Goal: Information Seeking & Learning: Find contact information

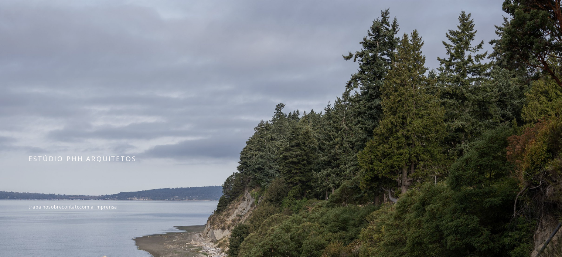
click at [144, 93] on div at bounding box center [281, 195] width 562 height 391
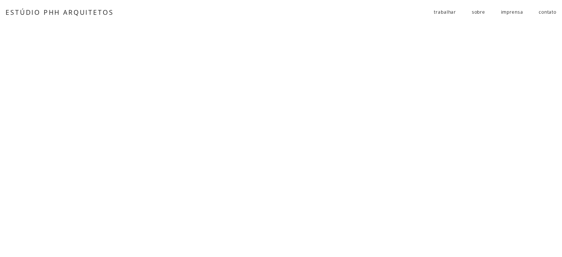
scroll to position [3670, 0]
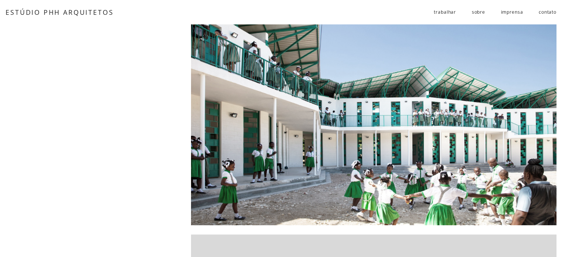
scroll to position [296, 0]
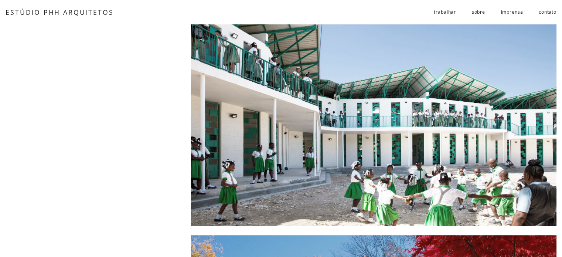
click at [341, 128] on div at bounding box center [374, 104] width 366 height 244
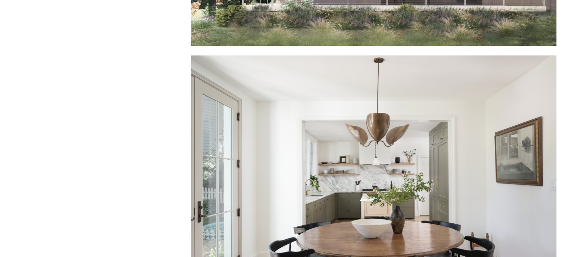
scroll to position [4548, 0]
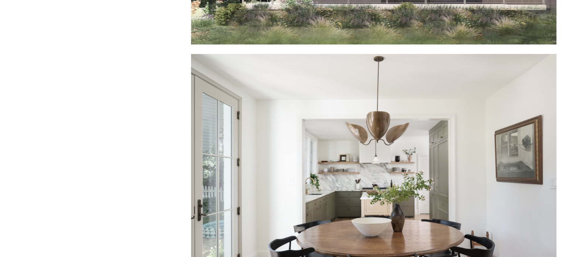
click at [337, 141] on div at bounding box center [374, 176] width 366 height 244
click at [305, 128] on div at bounding box center [374, 176] width 366 height 244
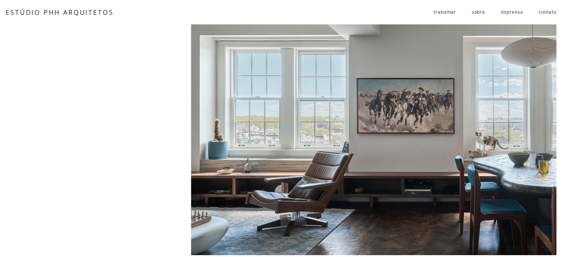
scroll to position [3069, 0]
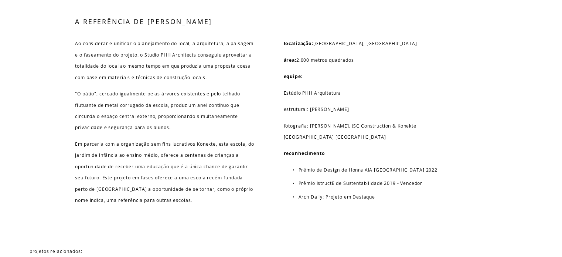
scroll to position [3845, 0]
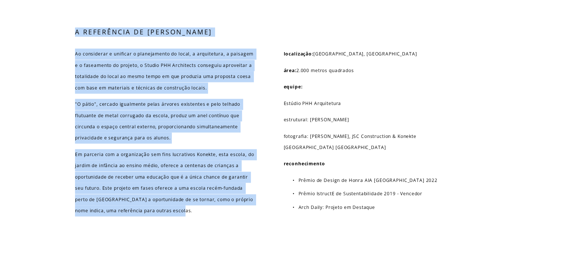
drag, startPoint x: 72, startPoint y: 51, endPoint x: 250, endPoint y: 238, distance: 257.6
click at [252, 237] on div "A REFERÊNCIA DE GANTHIER Ao considerar e unificar o planejamento do local, a ar…" at bounding box center [281, 132] width 562 height 210
copy div "A REFERÊNCIA DE GANTHIER Ao considerar e unificar o planejamento do local, a ar…"
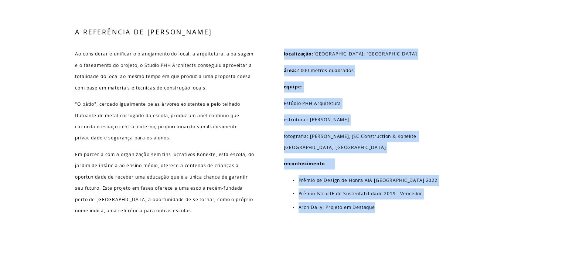
drag, startPoint x: 273, startPoint y: 66, endPoint x: 416, endPoint y: 239, distance: 224.0
click at [416, 237] on div "A REFERÊNCIA DE GANTHIER Ao considerar e unificar o planejamento do local, a ar…" at bounding box center [281, 132] width 562 height 210
copy div "localização: Ganthier, Haiti área: 2.000 metros quadrados equipe: Estúdio PHH A…"
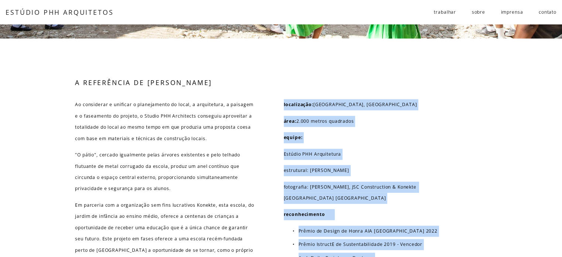
scroll to position [3781, 0]
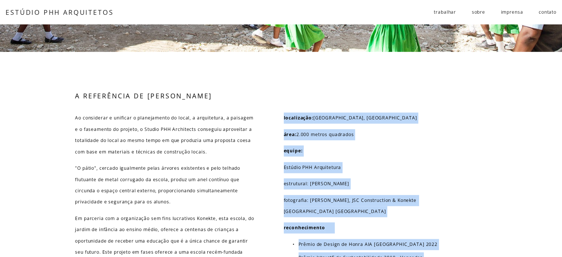
click at [445, 155] on div "A REFERÊNCIA DE GANTHIER Ao considerar e unificar o planejamento do local, a ar…" at bounding box center [281, 196] width 562 height 210
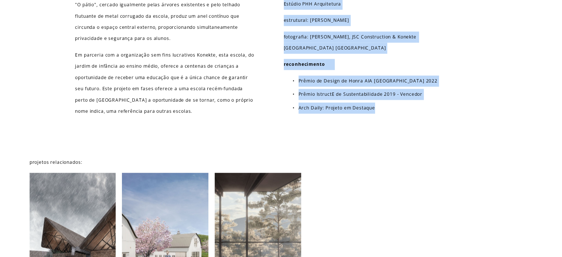
scroll to position [3929, 0]
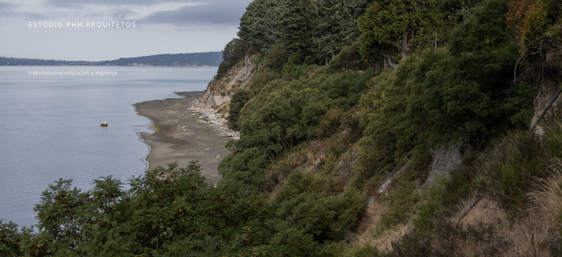
scroll to position [138, 0]
click at [75, 70] on font "contato" at bounding box center [71, 73] width 18 height 6
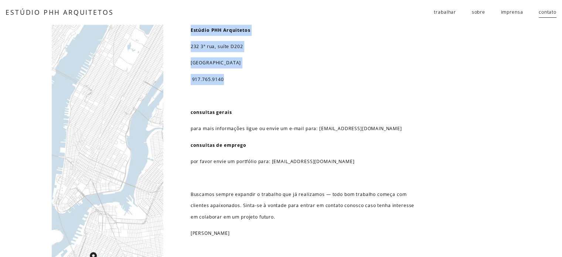
drag, startPoint x: 189, startPoint y: 29, endPoint x: 243, endPoint y: 75, distance: 70.8
copy div "Estúdio PHH Arquitetos [STREET_ADDRESS]9140"
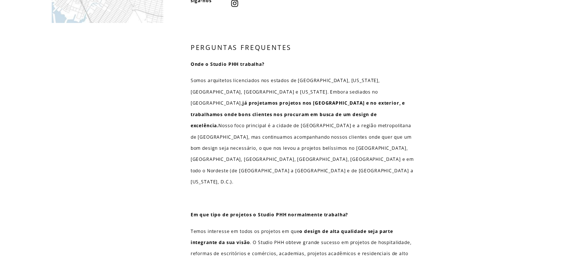
scroll to position [259, 0]
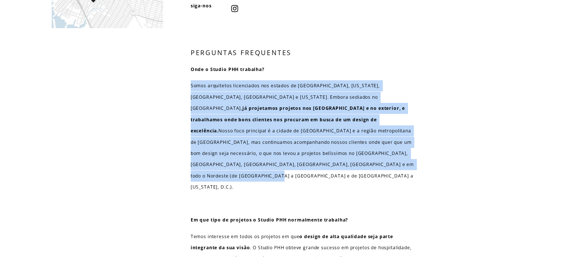
drag, startPoint x: 190, startPoint y: 85, endPoint x: 422, endPoint y: 166, distance: 245.9
click at [423, 165] on div "Estúdio PHH Arquitetos 232 3ª rua, suíte D202 Brooklyn, NY 11215 917.765.9140 c…" at bounding box center [281, 75] width 562 height 619
copy p "Somos arquitetos licenciados nos estados de Nova York, Washington, Pensilvânia,…"
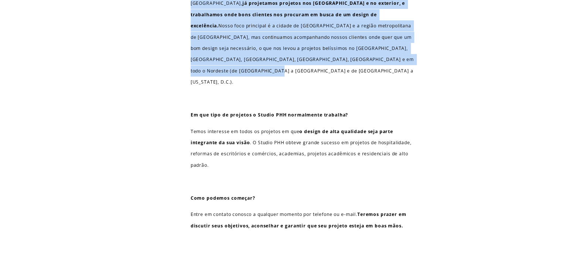
scroll to position [407, 0]
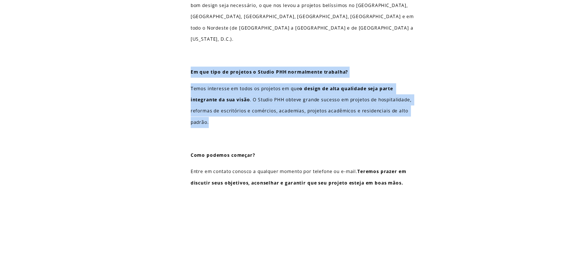
drag, startPoint x: 190, startPoint y: 47, endPoint x: 427, endPoint y: 109, distance: 245.2
copy div "Em que tipo de projetos o Studio PHH normalmente trabalha? Temos interesse em t…"
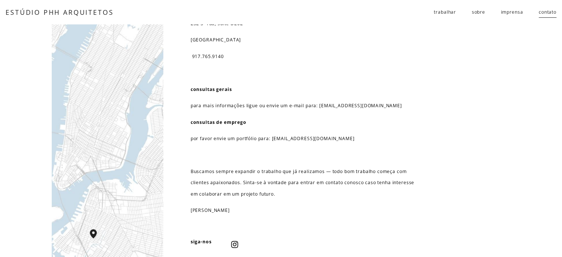
scroll to position [0, 0]
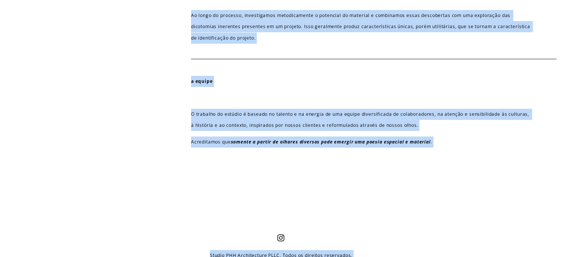
scroll to position [357, 0]
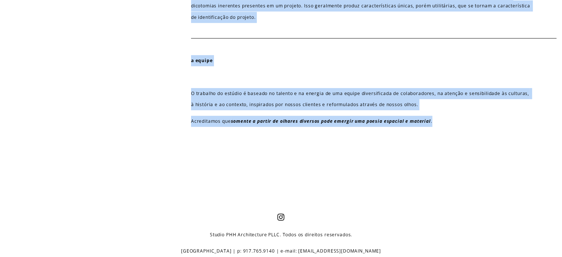
drag, startPoint x: 192, startPoint y: 99, endPoint x: 515, endPoint y: 166, distance: 329.9
copy div "O Studio PHH Architects é um estúdio de design sediado no Brooklyn, liderado po…"
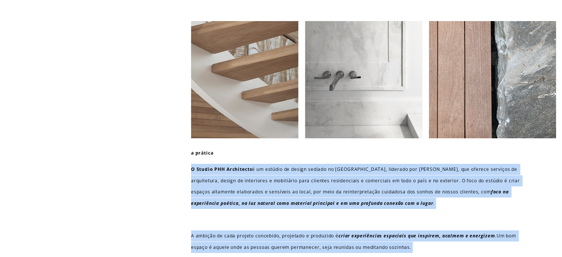
scroll to position [0, 0]
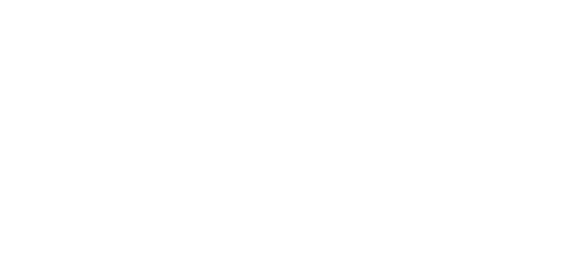
scroll to position [961, 0]
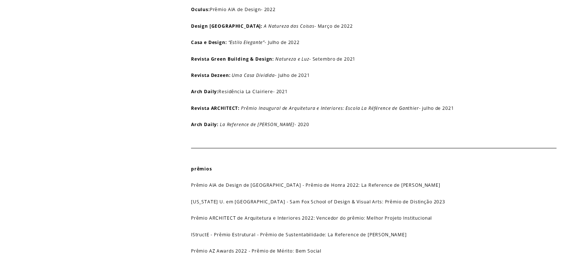
scroll to position [444, 0]
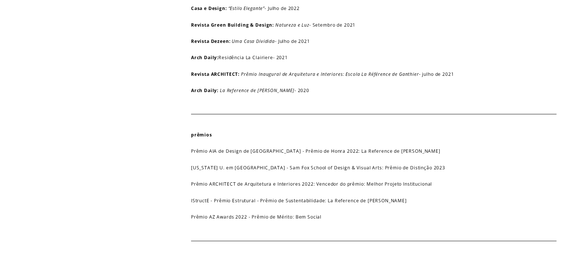
click at [247, 90] on font "La Reference de [PERSON_NAME]" at bounding box center [257, 90] width 75 height 6
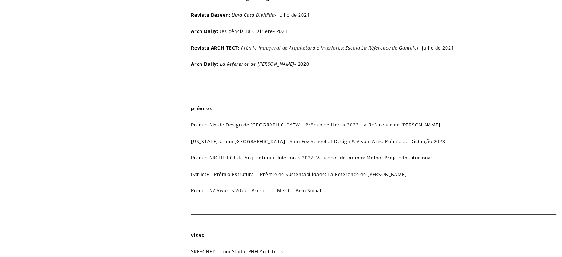
scroll to position [481, 0]
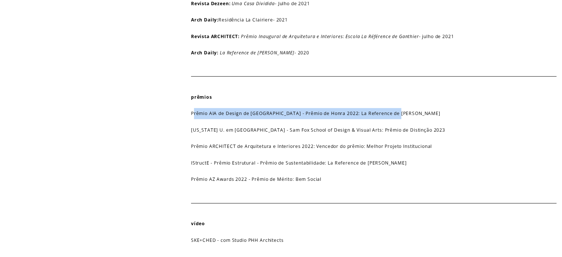
drag, startPoint x: 193, startPoint y: 113, endPoint x: 404, endPoint y: 115, distance: 211.5
click at [406, 115] on p "Prêmio AIA de Design de [GEOGRAPHIC_DATA] - Prêmio de Honra 2022: La Reference …" at bounding box center [362, 113] width 342 height 11
copy font "rêmio AIA de Design de Nova York - Prêmio de Honra 2022: La Reference de [PERSO…"
click at [192, 116] on font "Prêmio AIA de Design de [GEOGRAPHIC_DATA] - Prêmio de Honra 2022: La Reference …" at bounding box center [316, 113] width 250 height 6
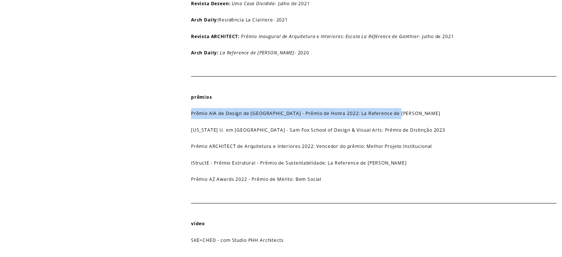
drag, startPoint x: 189, startPoint y: 116, endPoint x: 407, endPoint y: 117, distance: 217.8
copy font "Prêmio AIA de Design de [GEOGRAPHIC_DATA] - Prêmio de Honra 2022: La Reference …"
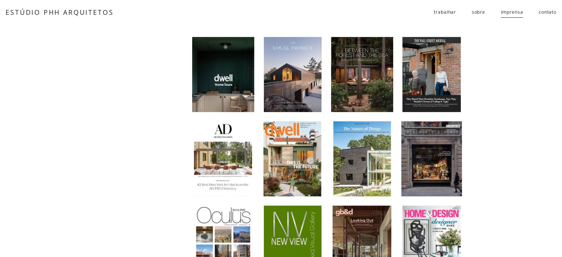
scroll to position [0, 0]
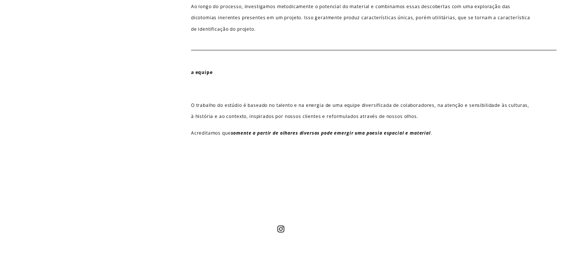
scroll to position [357, 0]
